Goal: Find specific page/section: Find specific page/section

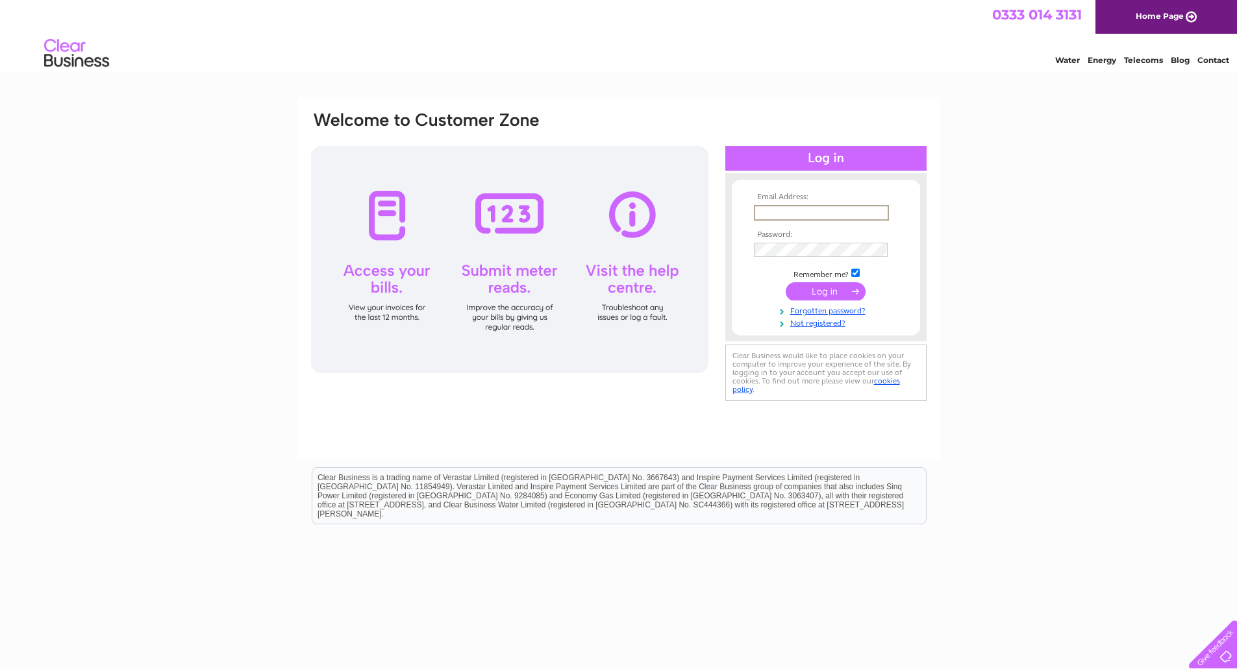
click at [797, 209] on input "text" at bounding box center [821, 213] width 135 height 16
type input "studio@studiomr.co.uk"
click at [830, 289] on input "submit" at bounding box center [825, 290] width 80 height 18
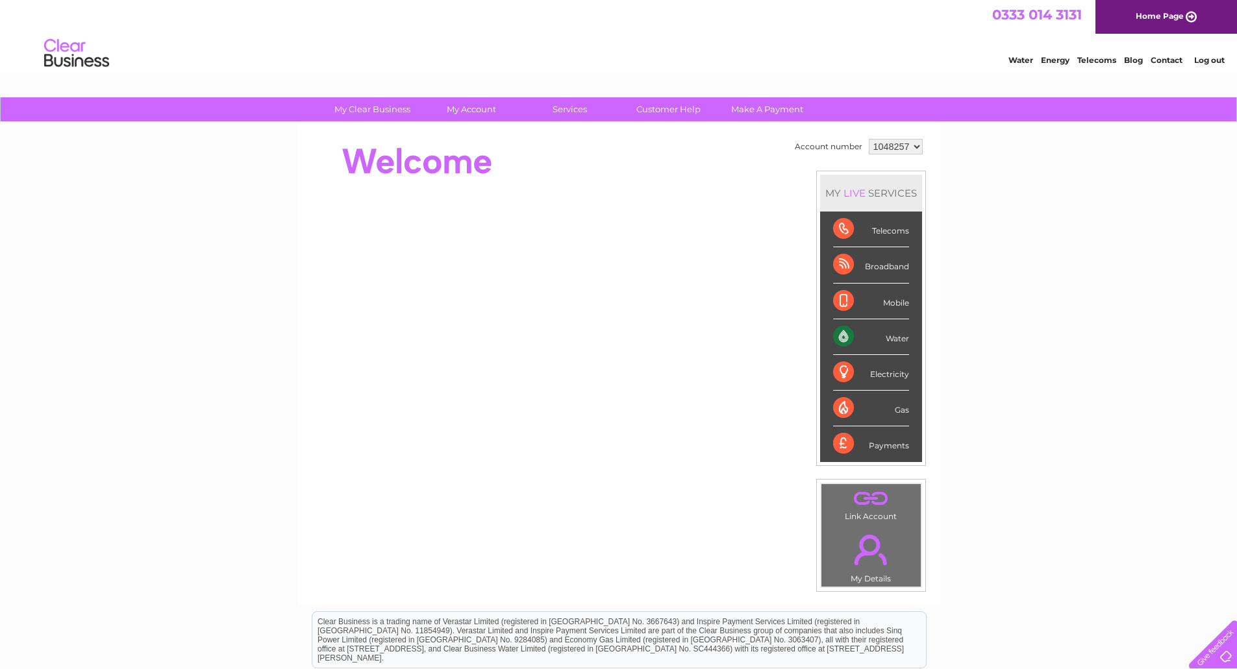
click at [883, 229] on div "Telecoms" at bounding box center [871, 230] width 76 height 36
click at [887, 441] on div "Payments" at bounding box center [871, 443] width 76 height 35
click at [840, 223] on div "Telecoms" at bounding box center [871, 230] width 76 height 36
click at [838, 227] on div "Telecoms" at bounding box center [871, 230] width 76 height 36
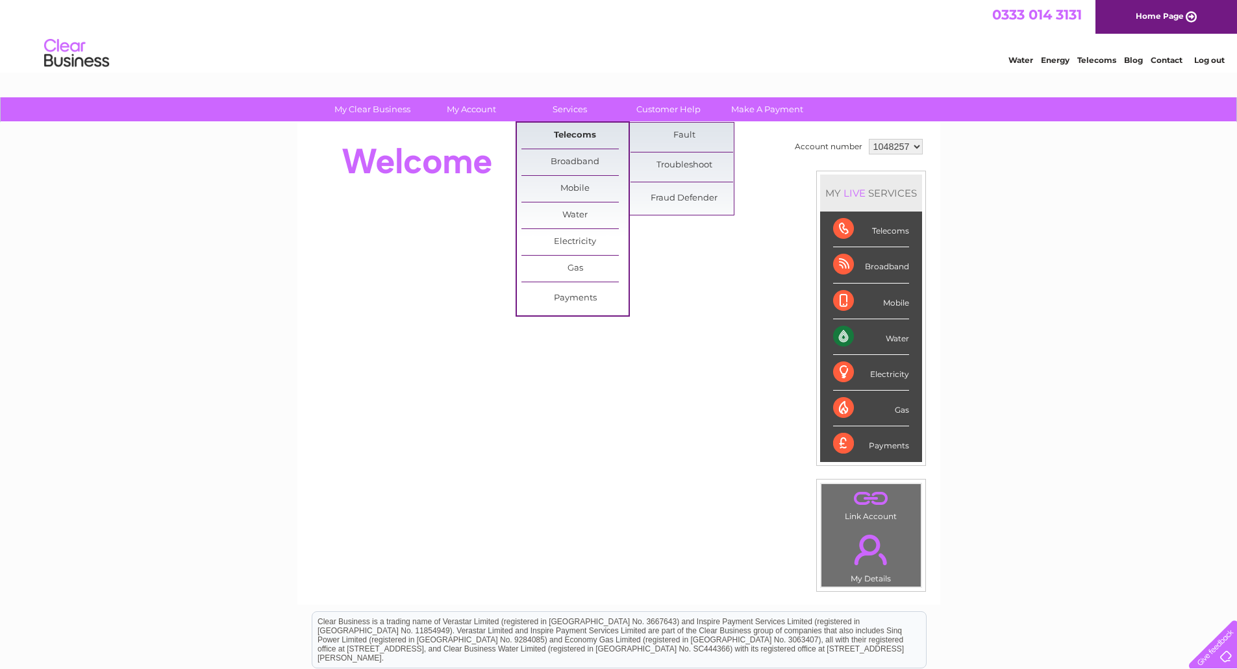
click at [576, 130] on link "Telecoms" at bounding box center [574, 136] width 107 height 26
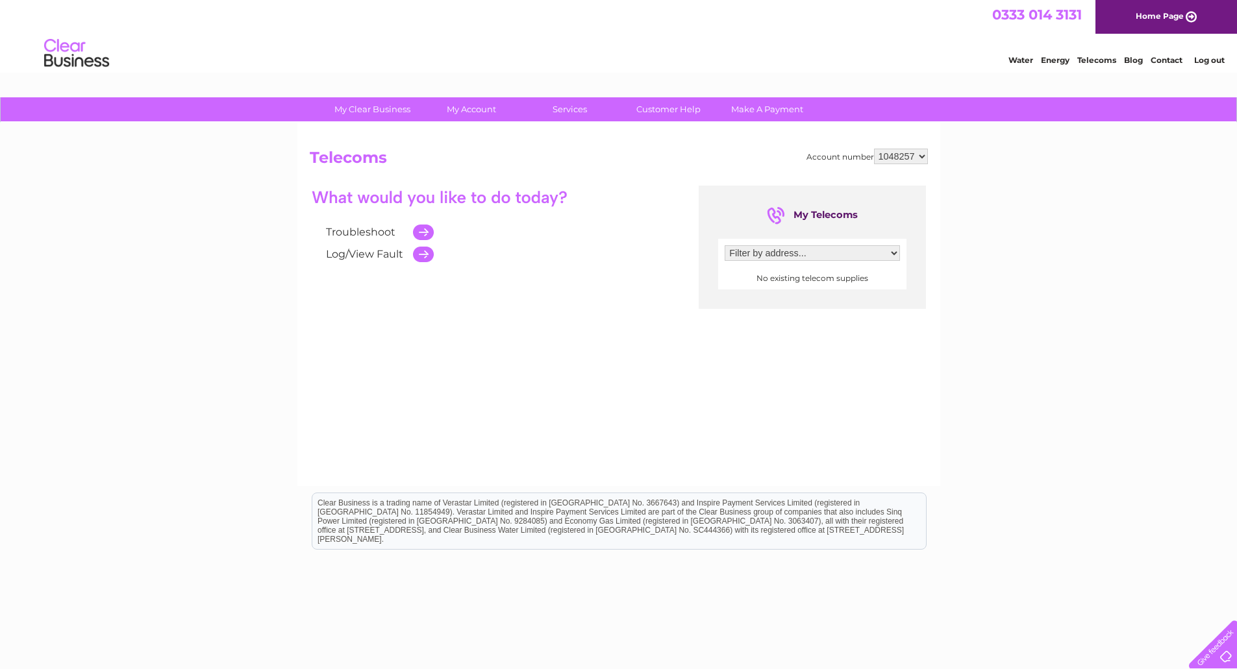
click at [895, 255] on select "Filter by address..." at bounding box center [811, 253] width 175 height 16
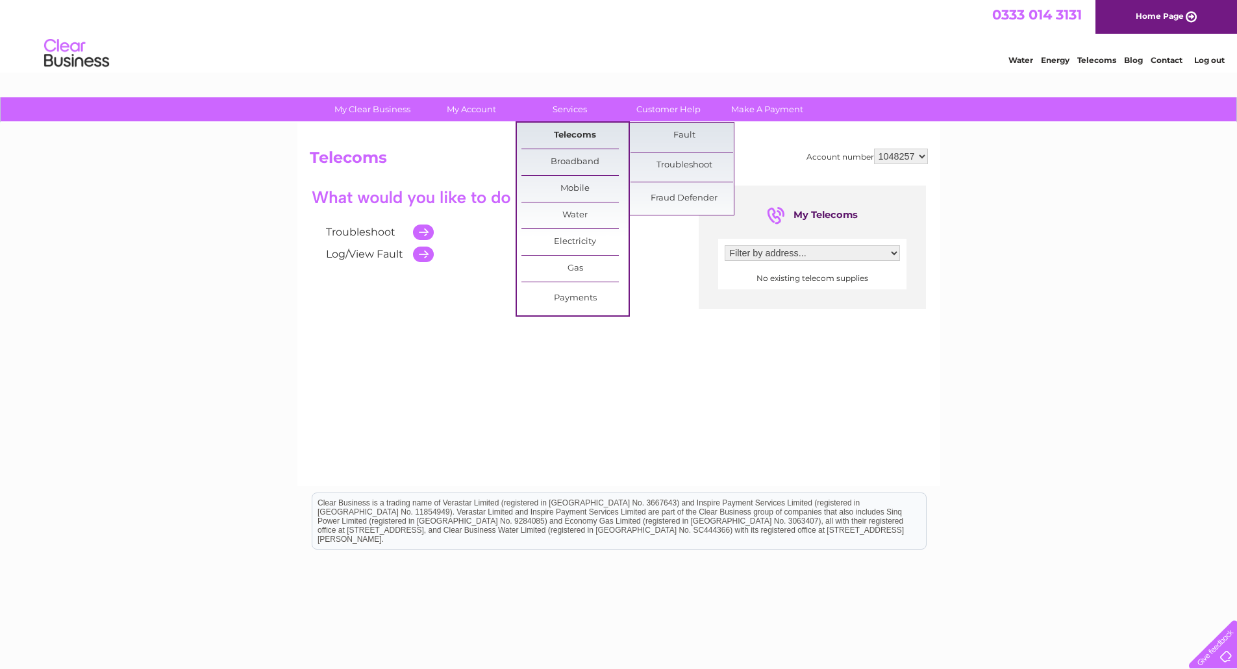
click at [580, 135] on link "Telecoms" at bounding box center [574, 136] width 107 height 26
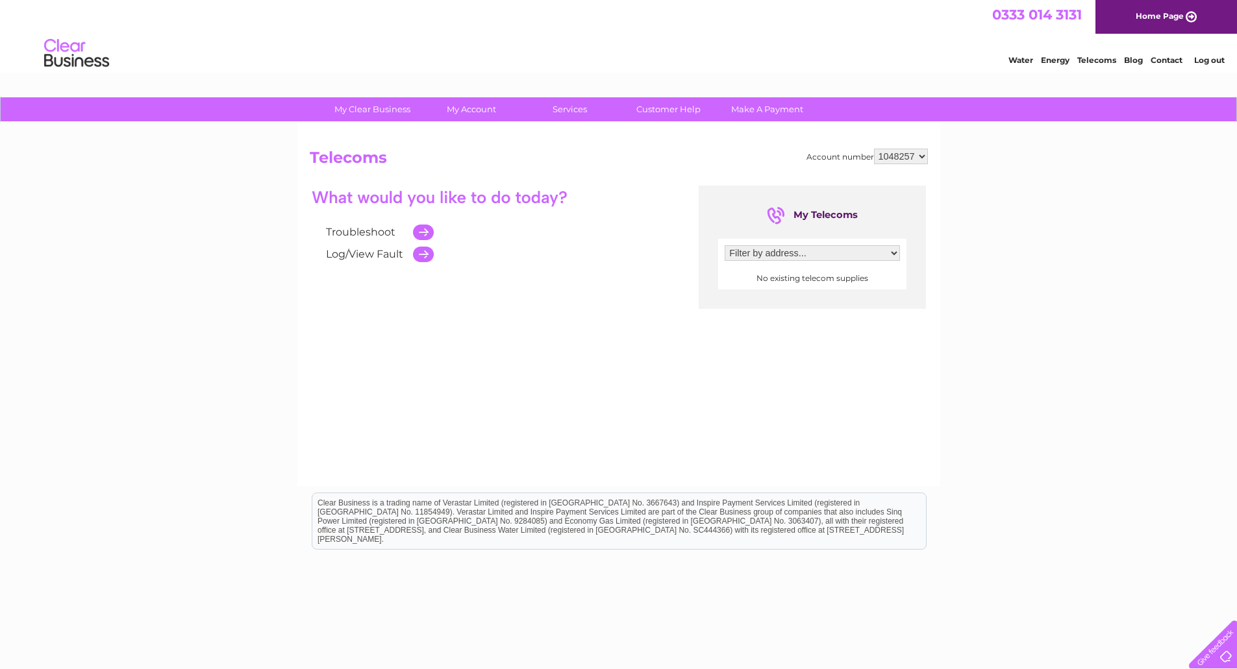
click at [1093, 295] on div "My Clear Business Login Details My Details My Preferences Link Account My Accou…" at bounding box center [618, 402] width 1237 height 611
click at [889, 251] on select "Filter by address..." at bounding box center [811, 253] width 175 height 16
